Goal: Information Seeking & Learning: Learn about a topic

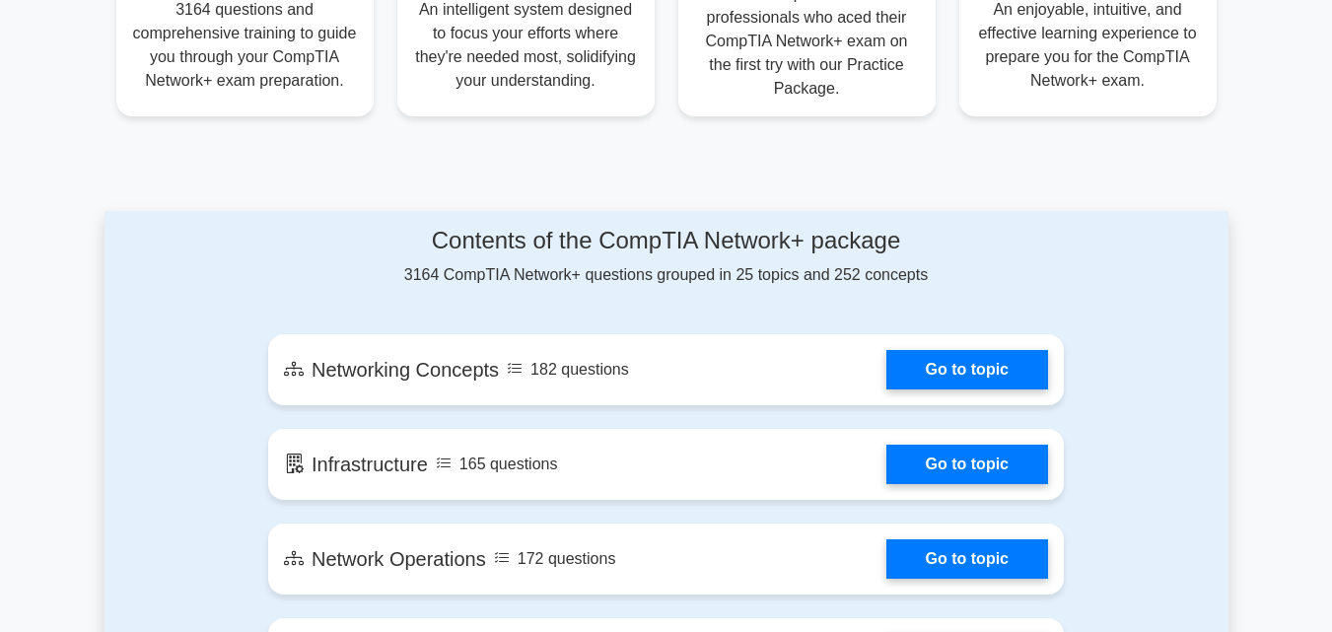
scroll to position [907, 0]
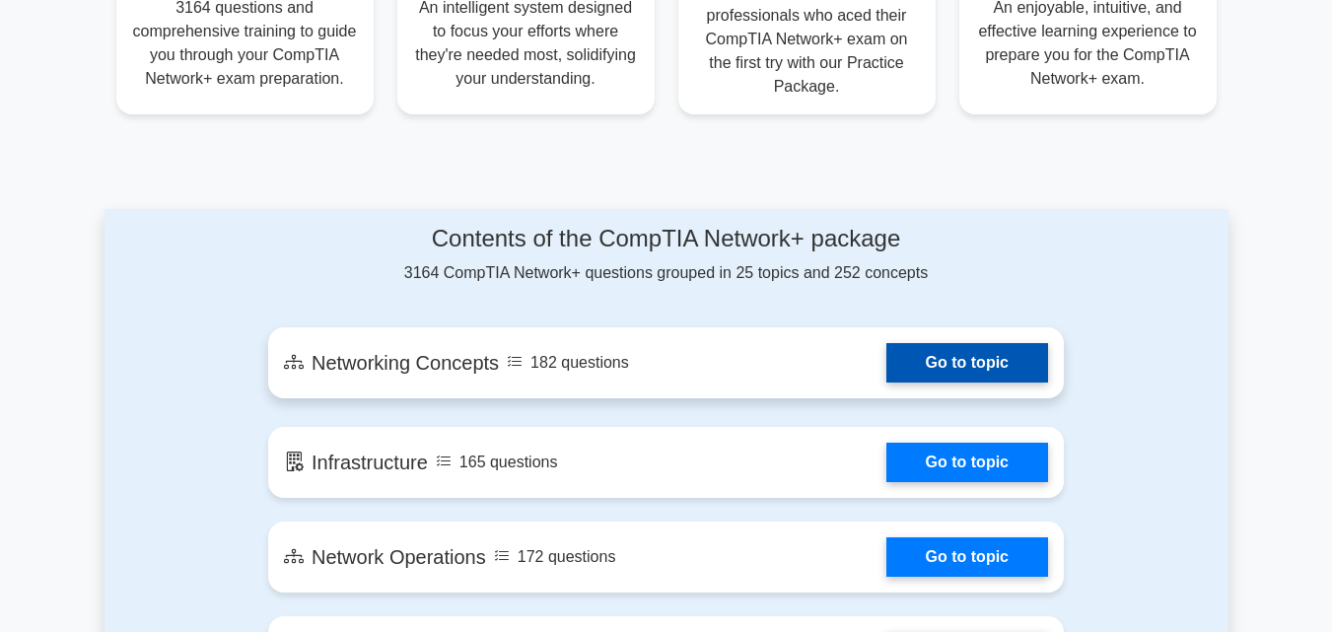
click at [937, 367] on link "Go to topic" at bounding box center [967, 362] width 162 height 39
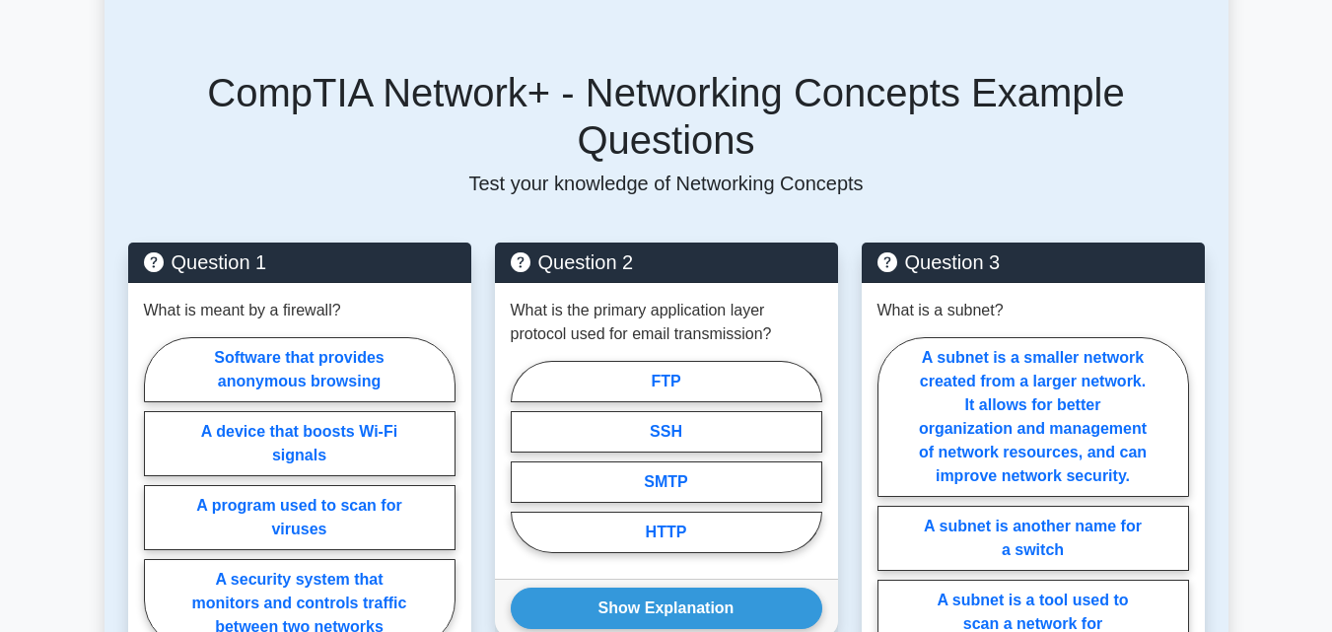
scroll to position [1036, 0]
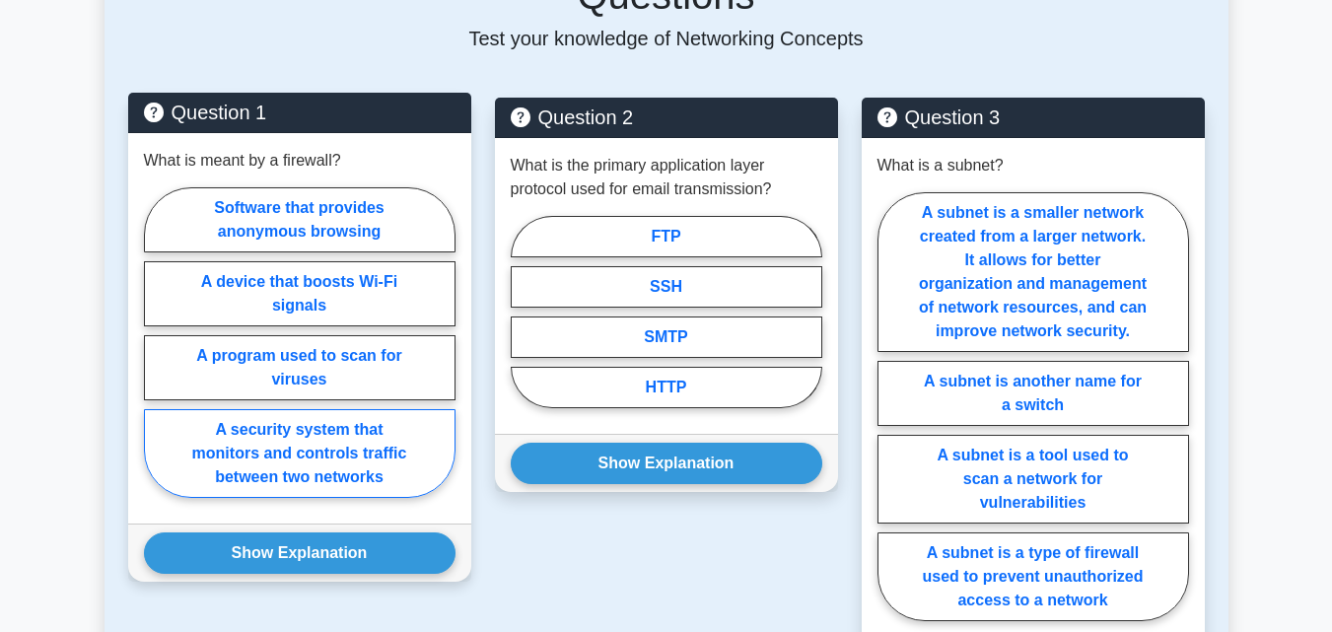
click at [333, 427] on label "A security system that monitors and controls traffic between two networks" at bounding box center [299, 453] width 311 height 89
click at [157, 355] on input "A security system that monitors and controls traffic between two networks" at bounding box center [150, 348] width 13 height 13
radio input "true"
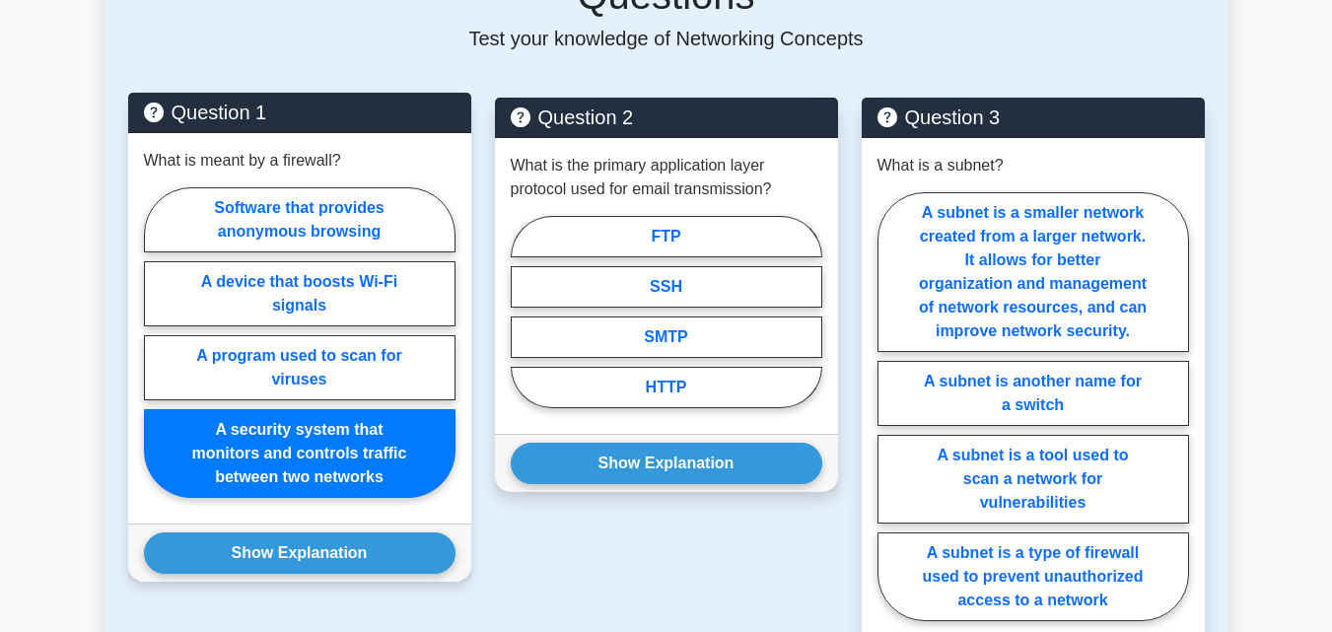
click at [333, 427] on label "A security system that monitors and controls traffic between two networks" at bounding box center [299, 453] width 311 height 89
click at [157, 355] on input "A security system that monitors and controls traffic between two networks" at bounding box center [150, 348] width 13 height 13
click at [333, 427] on label "A security system that monitors and controls traffic between two networks" at bounding box center [299, 453] width 311 height 89
click at [157, 355] on input "A security system that monitors and controls traffic between two networks" at bounding box center [150, 348] width 13 height 13
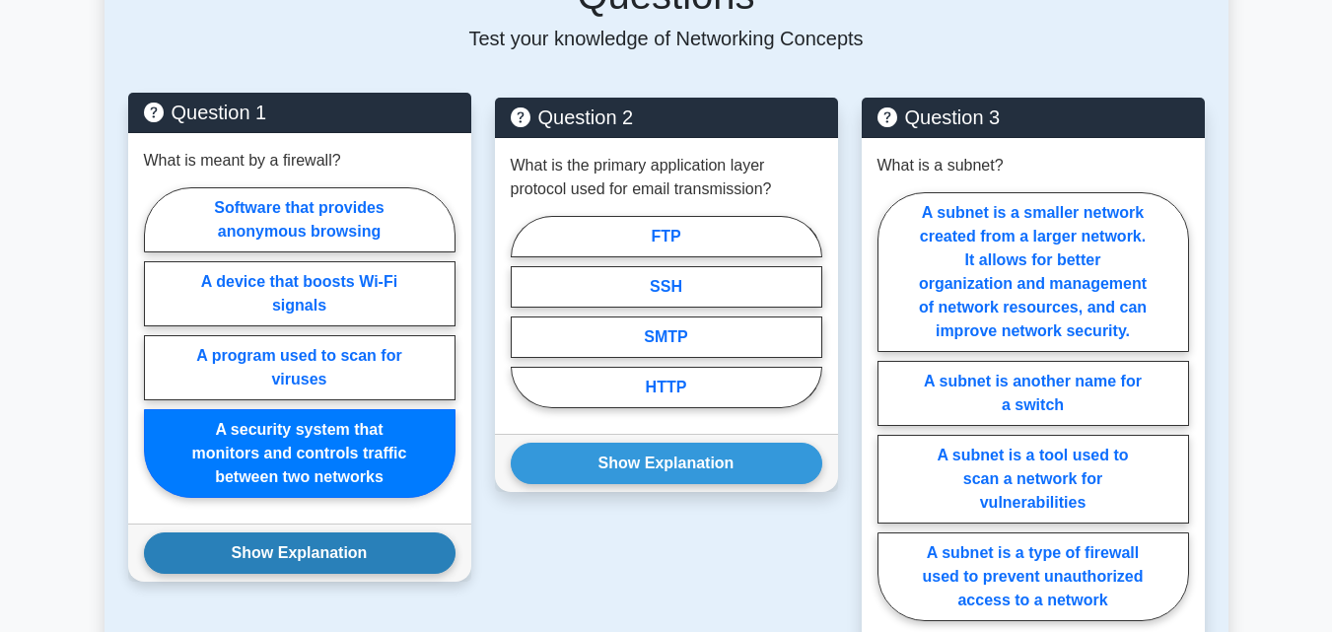
click at [305, 537] on button "Show Explanation" at bounding box center [299, 552] width 311 height 41
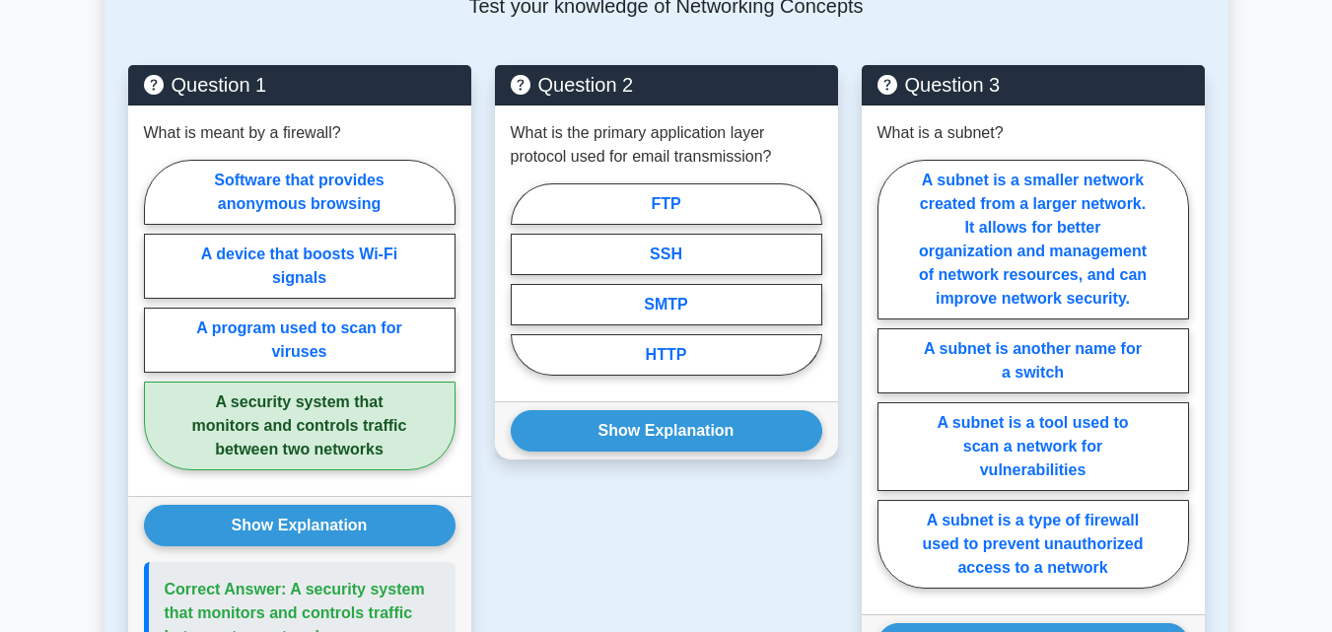
scroll to position [1117, 0]
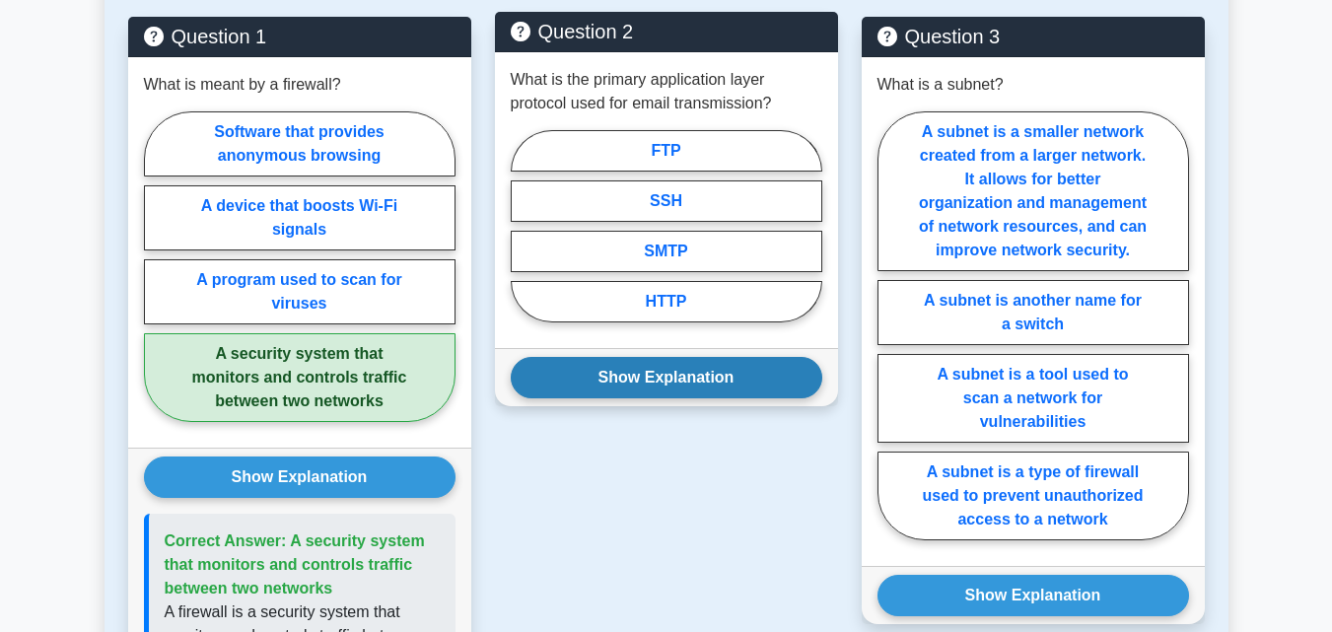
click at [698, 362] on button "Show Explanation" at bounding box center [666, 377] width 311 height 41
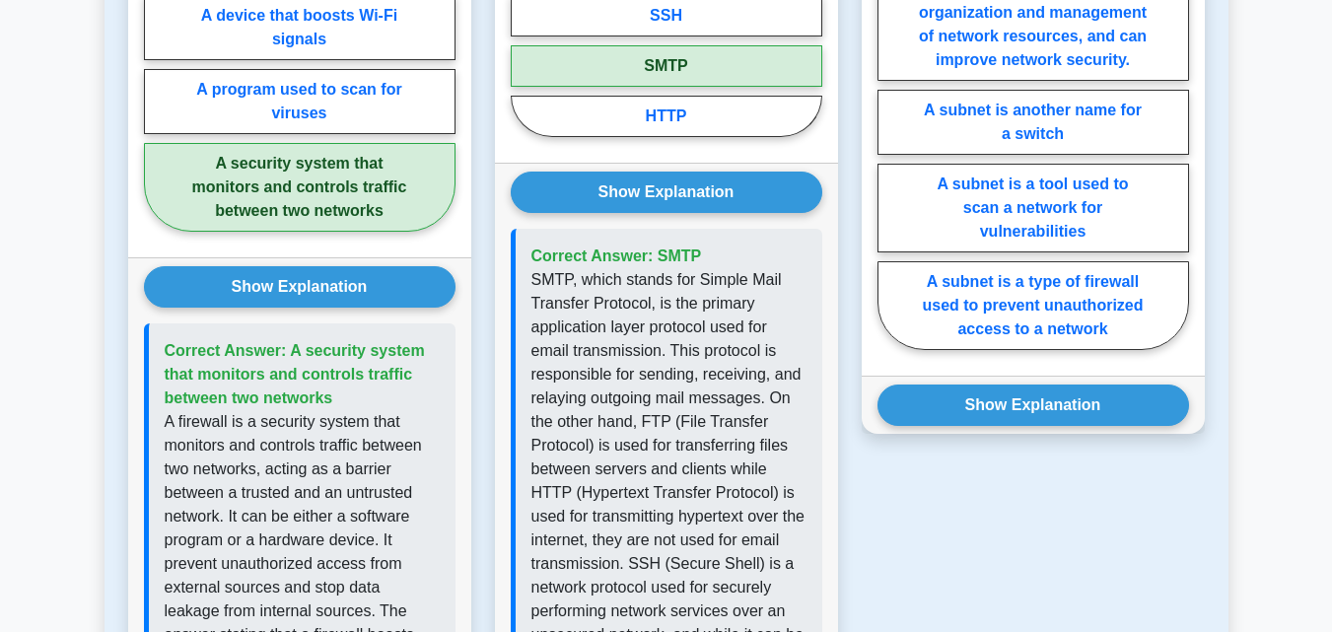
scroll to position [1312, 0]
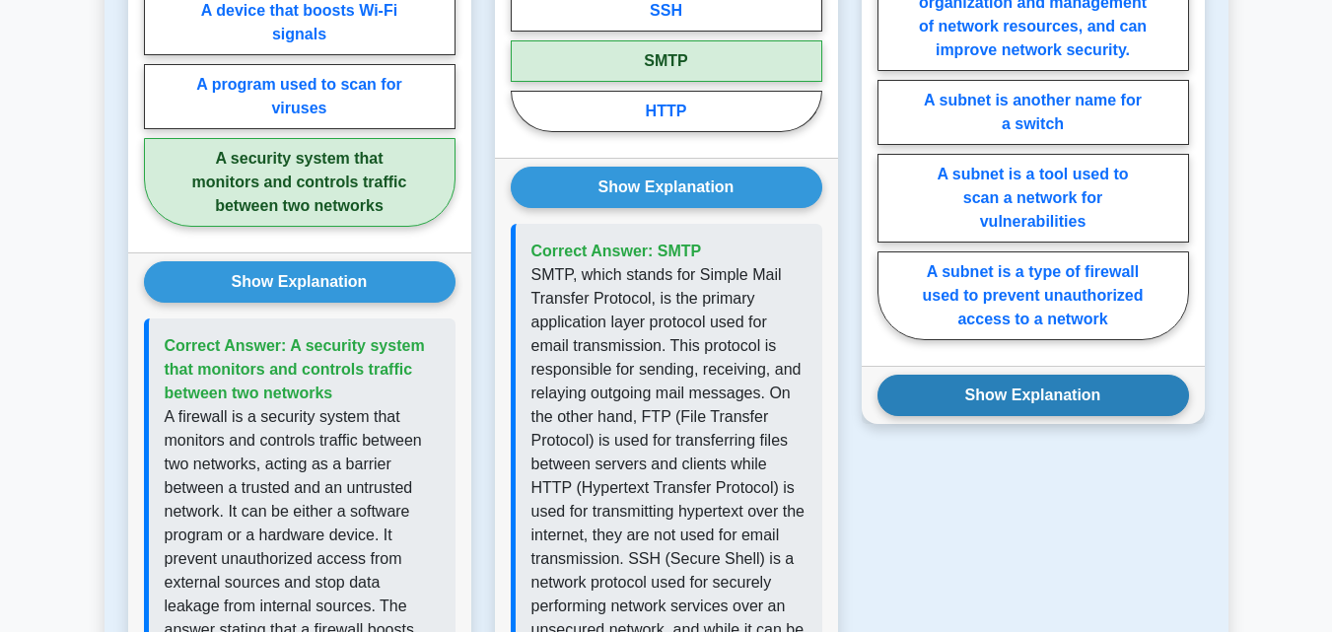
click at [1067, 379] on button "Show Explanation" at bounding box center [1032, 395] width 311 height 41
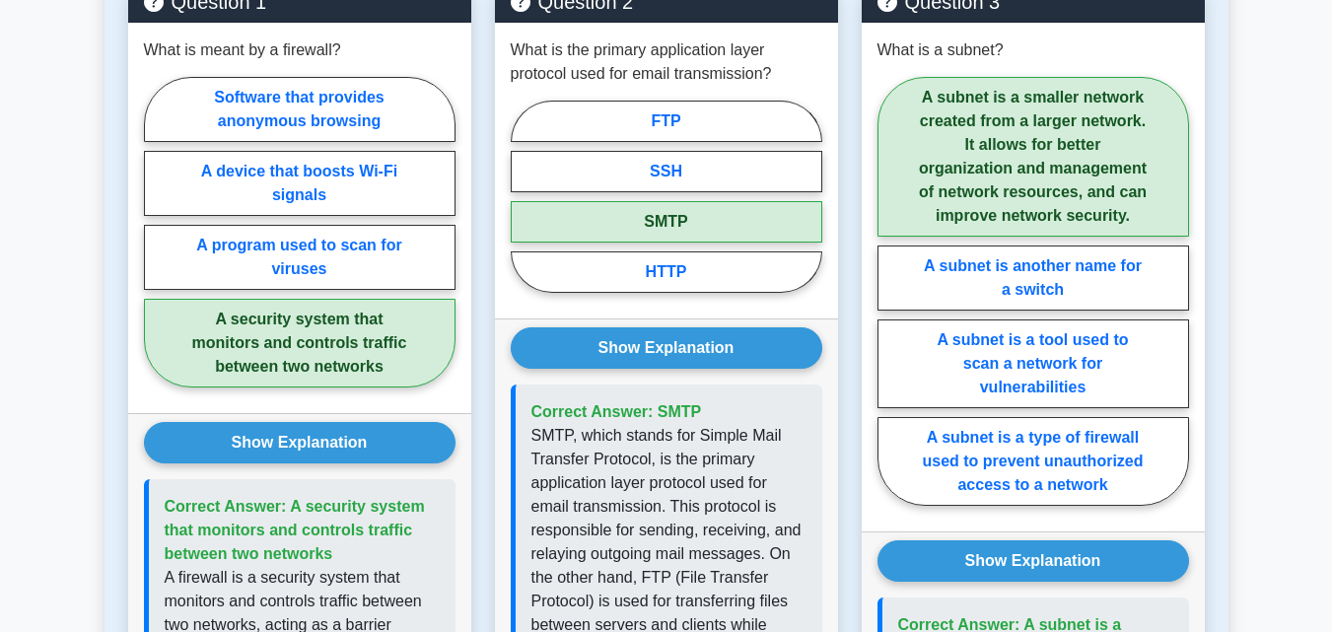
scroll to position [0, 0]
